Goal: Information Seeking & Learning: Learn about a topic

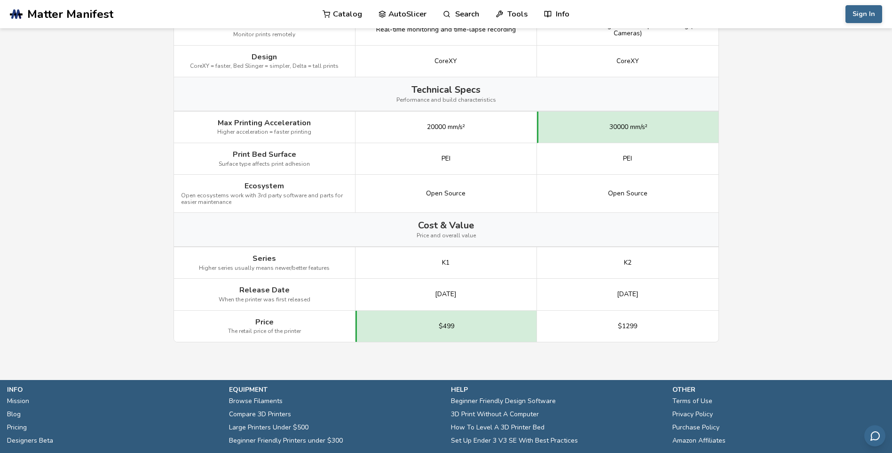
scroll to position [1129, 0]
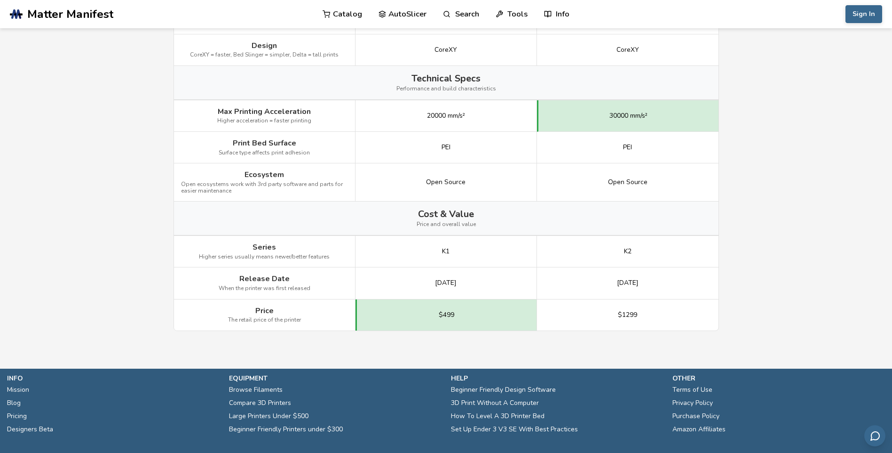
click at [283, 148] on div "Print Bed Surface Surface type affects print adhesion" at bounding box center [265, 148] width 182 height 32
click at [272, 141] on span "Print Bed Surface" at bounding box center [265, 143] width 64 height 8
drag, startPoint x: 272, startPoint y: 141, endPoint x: 242, endPoint y: 143, distance: 30.7
click at [242, 143] on span "Print Bed Surface" at bounding box center [265, 143] width 64 height 8
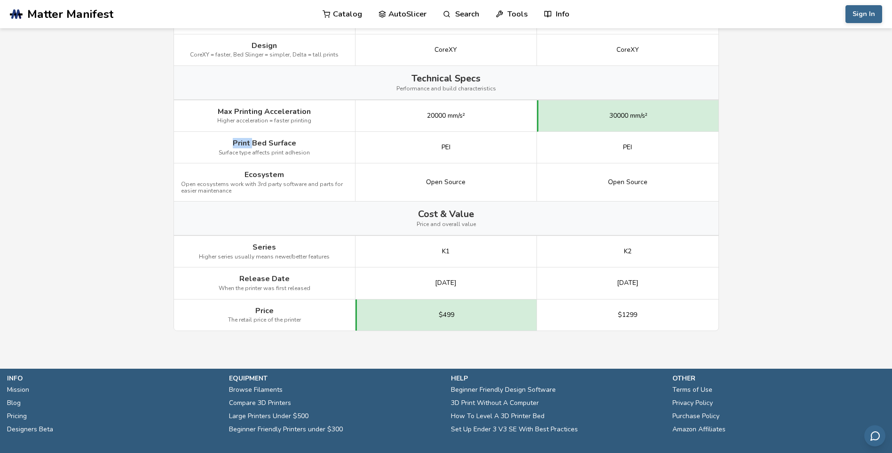
click at [242, 143] on span "Print Bed Surface" at bounding box center [265, 143] width 64 height 8
drag, startPoint x: 242, startPoint y: 143, endPoint x: 222, endPoint y: 108, distance: 40.7
click at [223, 108] on span "Max Printing Acceleration" at bounding box center [264, 111] width 93 height 8
click at [222, 109] on span "Max Printing Acceleration" at bounding box center [264, 111] width 93 height 8
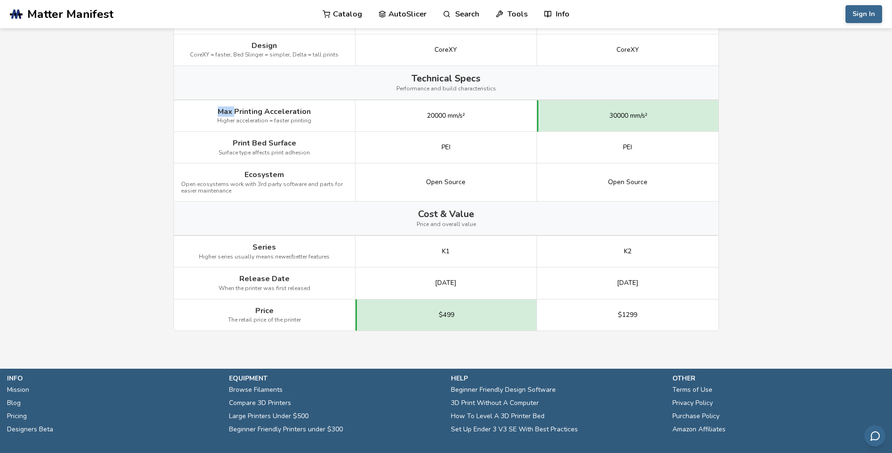
click at [222, 109] on span "Max Printing Acceleration" at bounding box center [264, 111] width 93 height 8
drag, startPoint x: 222, startPoint y: 109, endPoint x: 274, endPoint y: 135, distance: 58.7
click at [274, 135] on div "Print Bed Surface Surface type affects print adhesion" at bounding box center [265, 148] width 182 height 32
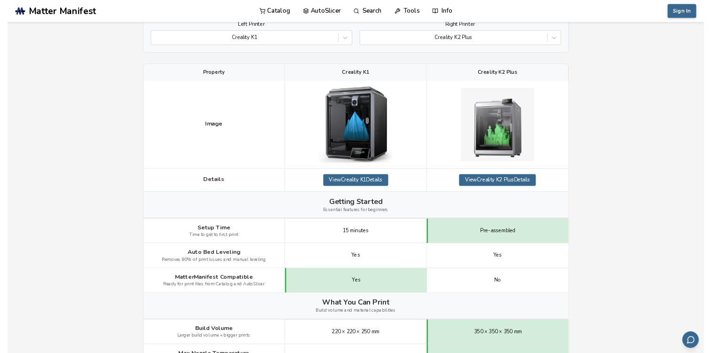
scroll to position [0, 0]
